Goal: Information Seeking & Learning: Learn about a topic

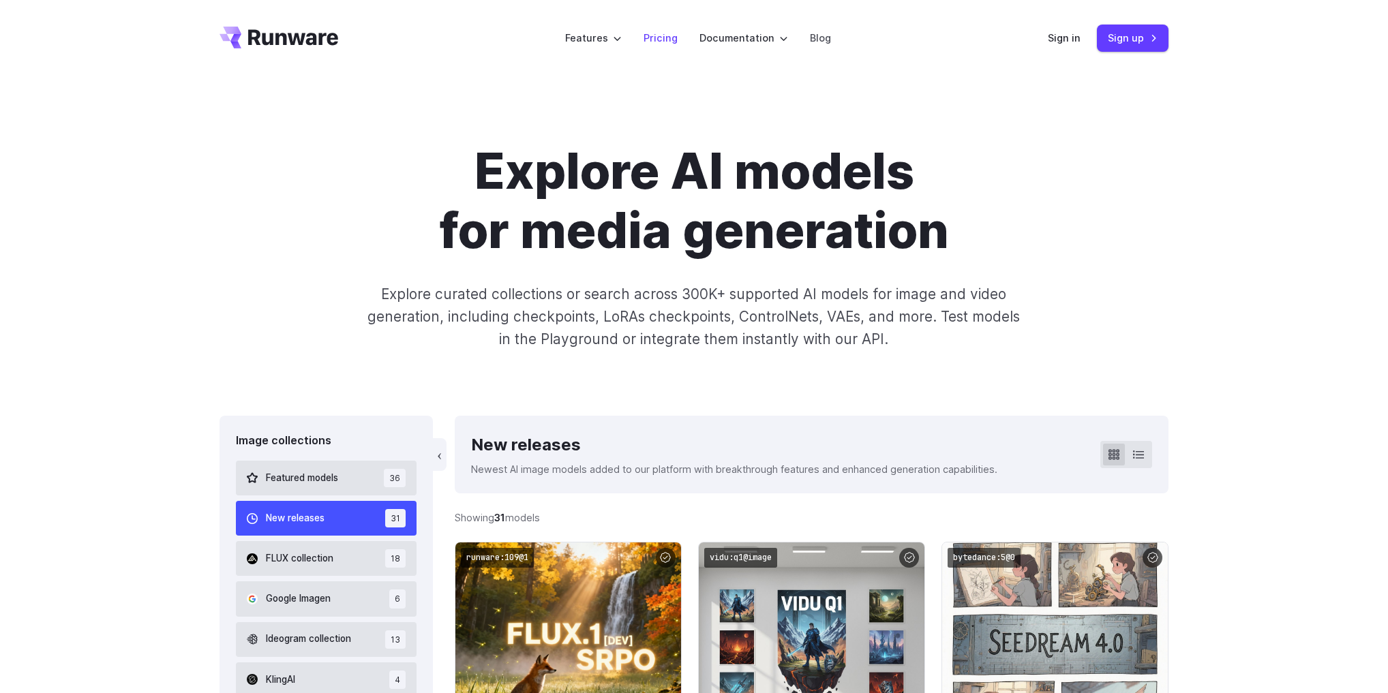
click at [663, 39] on link "Pricing" at bounding box center [660, 38] width 34 height 16
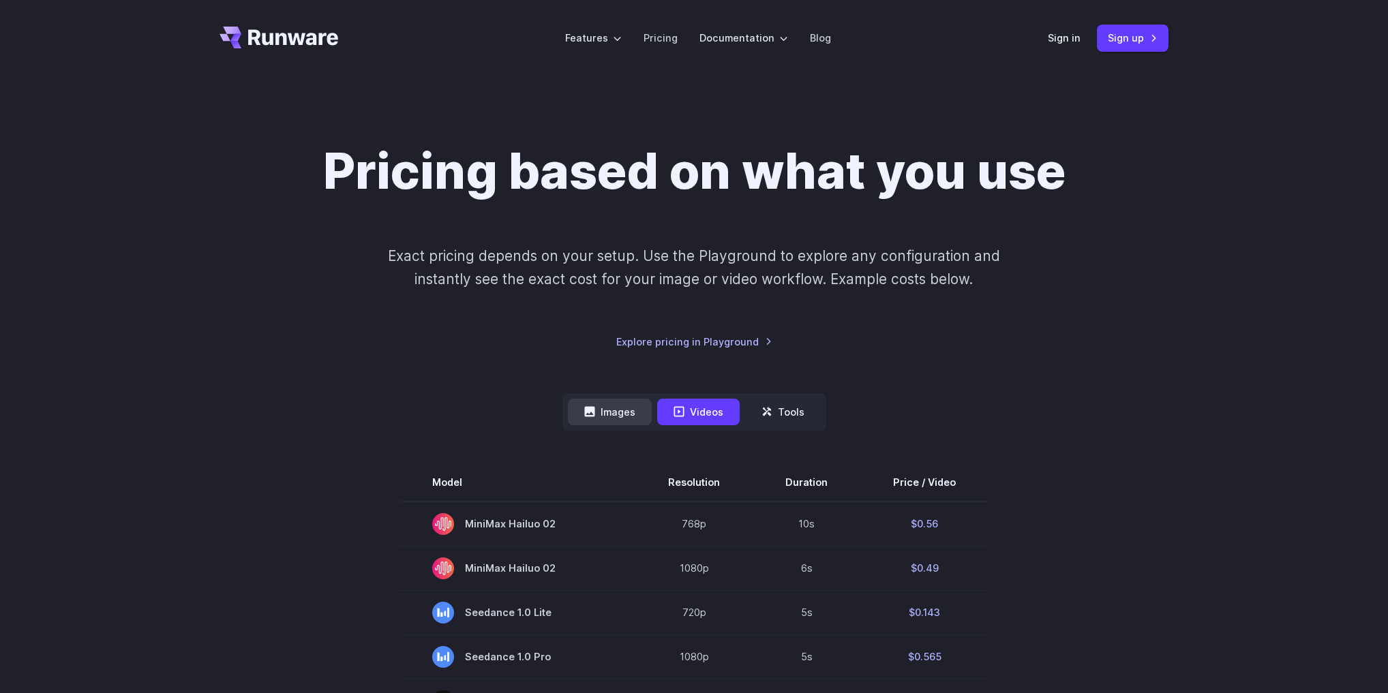
click at [626, 414] on button "Images" at bounding box center [610, 412] width 84 height 27
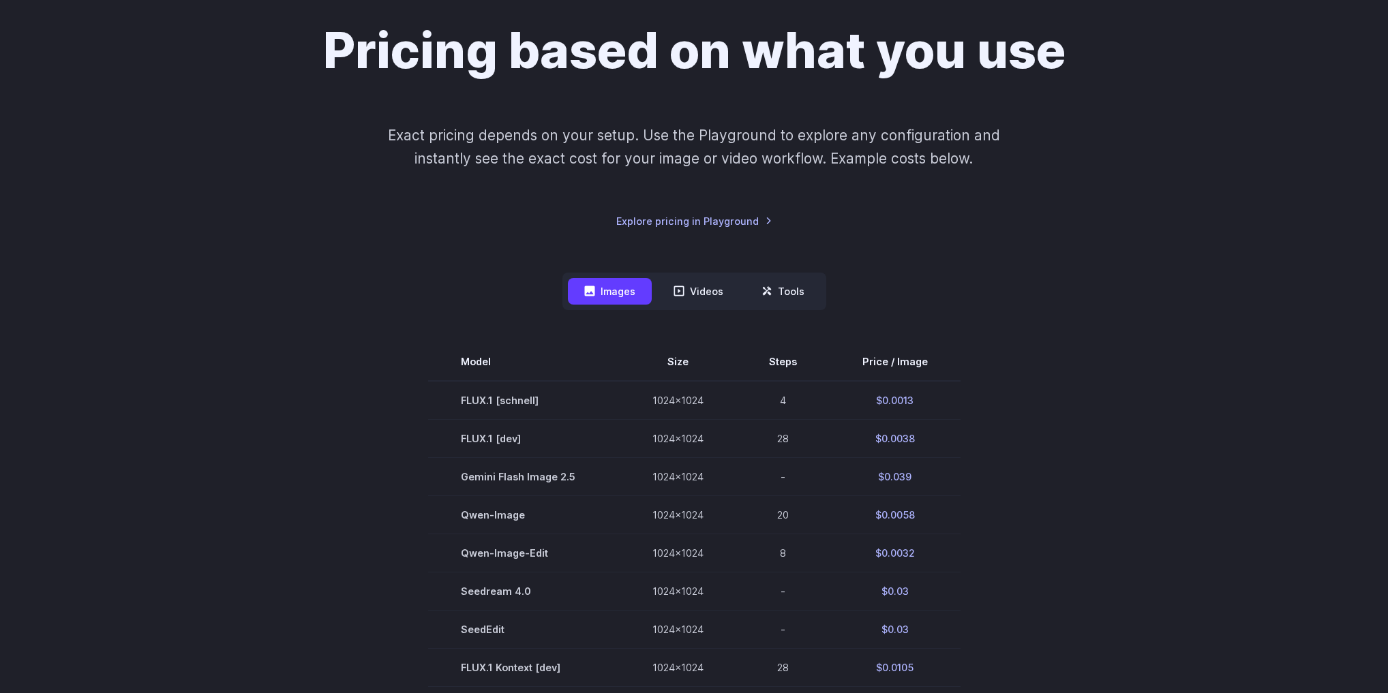
scroll to position [164, 0]
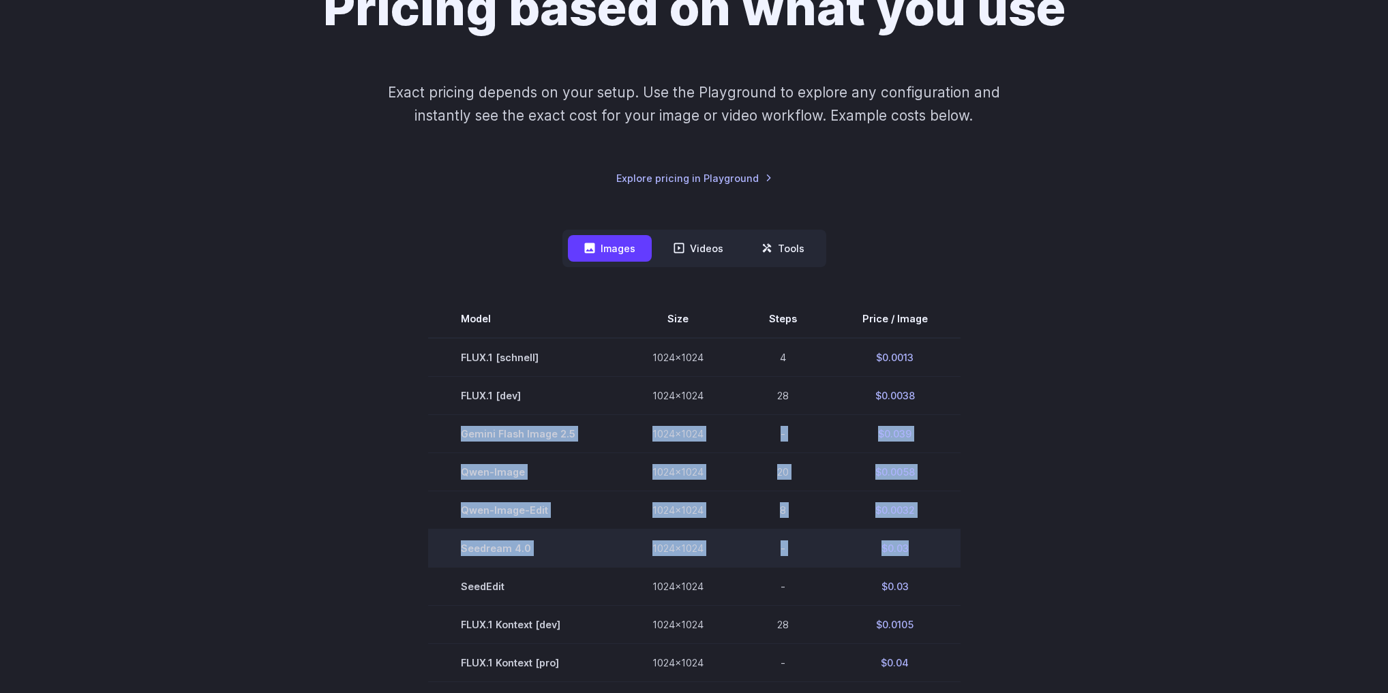
drag, startPoint x: 465, startPoint y: 431, endPoint x: 913, endPoint y: 548, distance: 463.6
click at [913, 548] on tbody "Model Size Steps Price / Image FLUX.1 [schnell] 1024x1024 4 $0.0013 FLUX.1 [dev…" at bounding box center [694, 701] width 532 height 802
copy tbody "Gemini Flash Image 2.5 1024x1024 - $0.039 Qwen-Image 1024x1024 20 $0.0058 Qwen-…"
